Goal: Navigation & Orientation: Find specific page/section

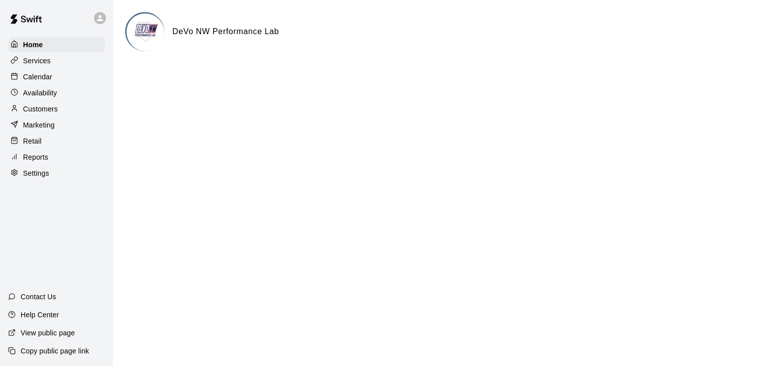
click at [28, 76] on p "Calendar" at bounding box center [37, 77] width 29 height 10
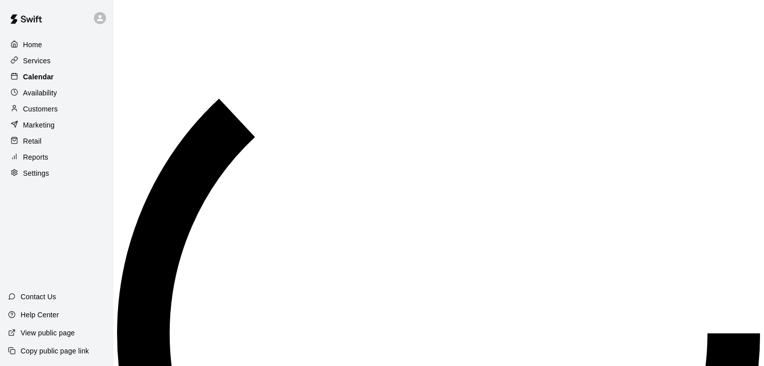
scroll to position [607, 0]
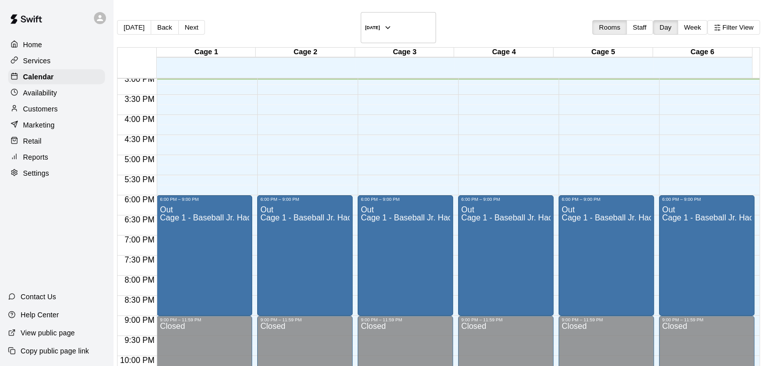
click at [38, 61] on p "Services" at bounding box center [37, 61] width 28 height 10
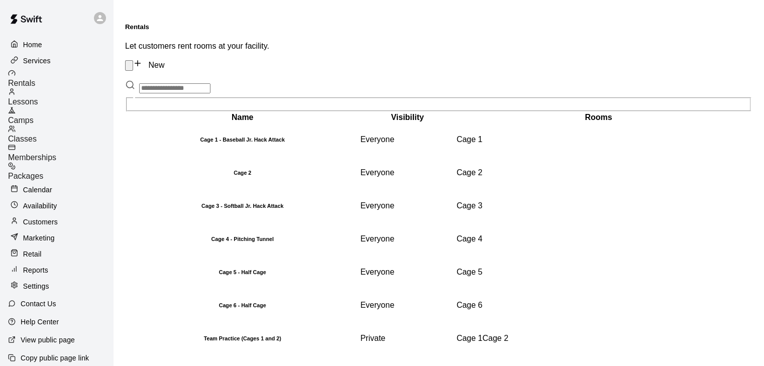
click at [43, 149] on div "Memberships" at bounding box center [60, 153] width 105 height 19
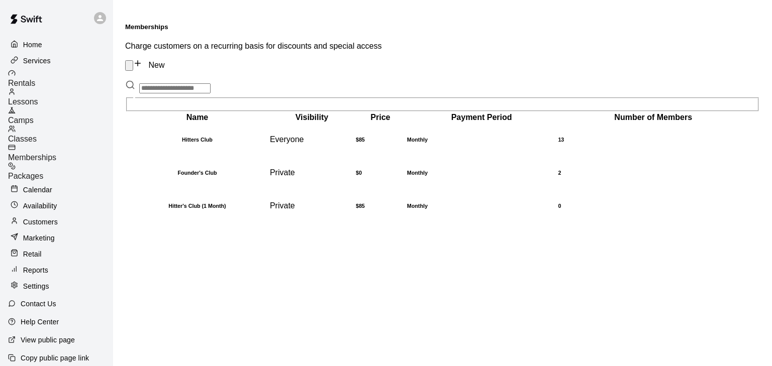
click at [39, 217] on p "Customers" at bounding box center [40, 222] width 35 height 10
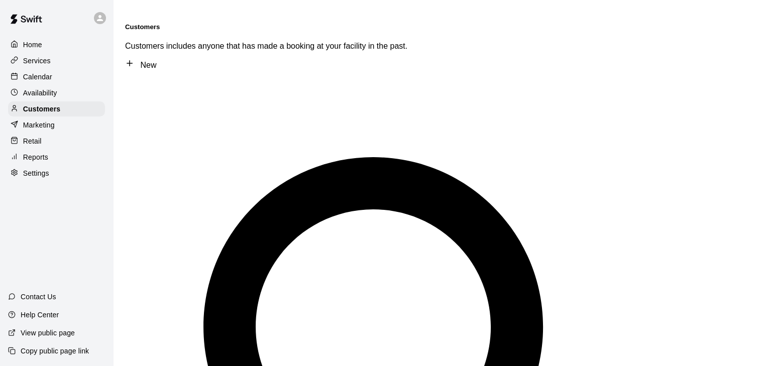
click at [53, 66] on div "Services" at bounding box center [56, 60] width 97 height 15
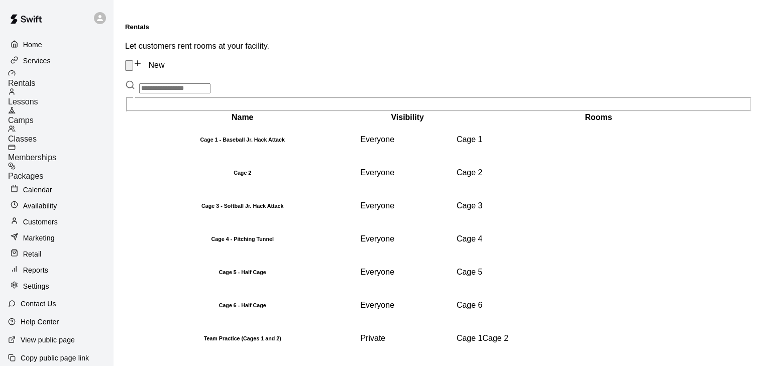
click at [21, 185] on div at bounding box center [17, 190] width 13 height 10
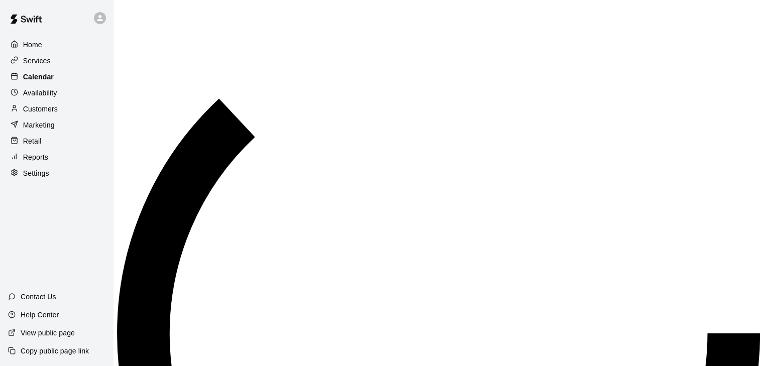
scroll to position [608, 0]
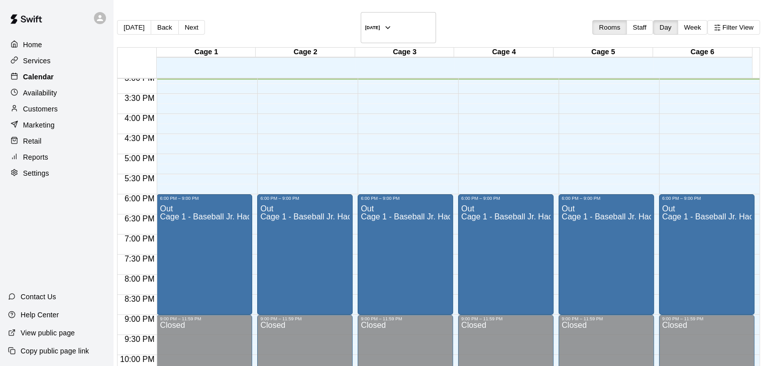
click at [50, 76] on p "Calendar" at bounding box center [38, 77] width 31 height 10
click at [39, 37] on div "Home Services Calendar Availability Customers Marketing Retail Reports Settings" at bounding box center [56, 109] width 113 height 146
click at [39, 40] on div "Home" at bounding box center [56, 44] width 97 height 15
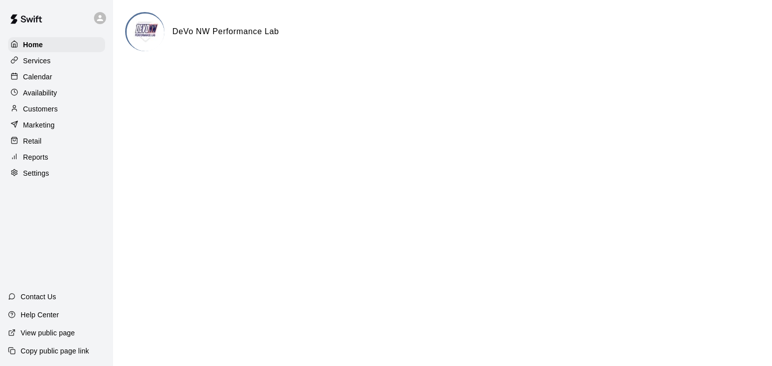
click at [46, 81] on p "Calendar" at bounding box center [37, 77] width 29 height 10
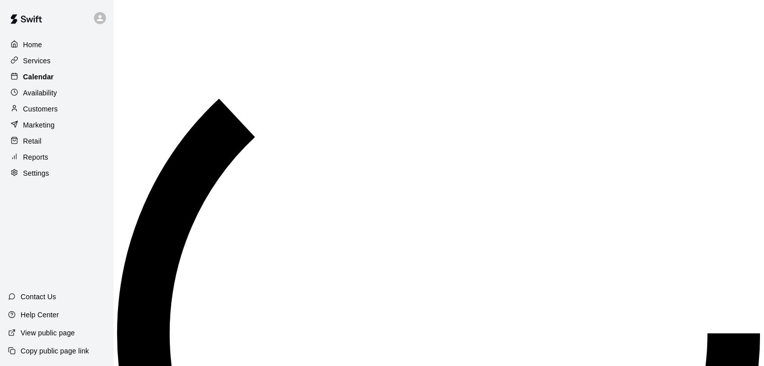
scroll to position [609, 0]
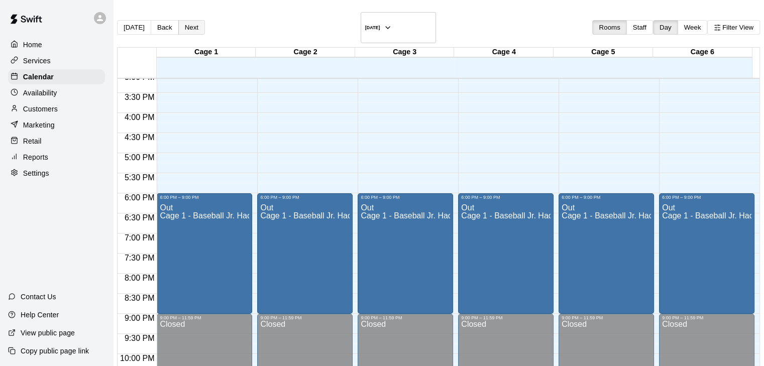
click at [202, 21] on button "Next" at bounding box center [191, 27] width 27 height 15
